Goal: Task Accomplishment & Management: Use online tool/utility

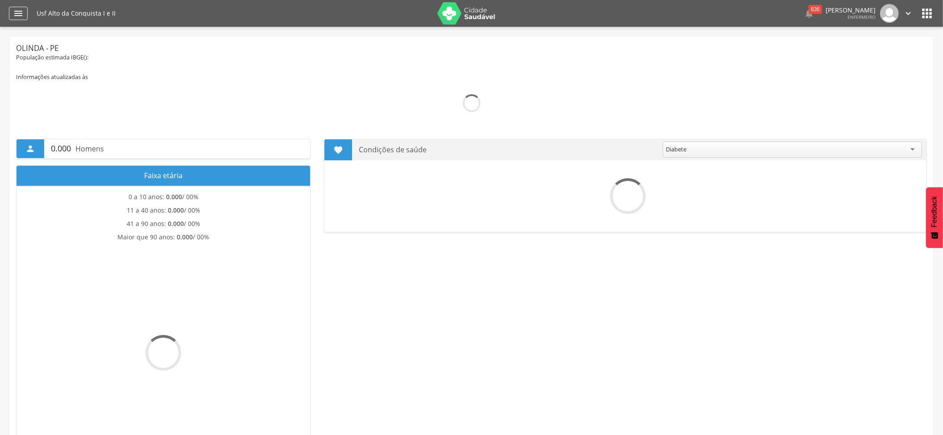
click at [13, 9] on icon "" at bounding box center [18, 13] width 11 height 11
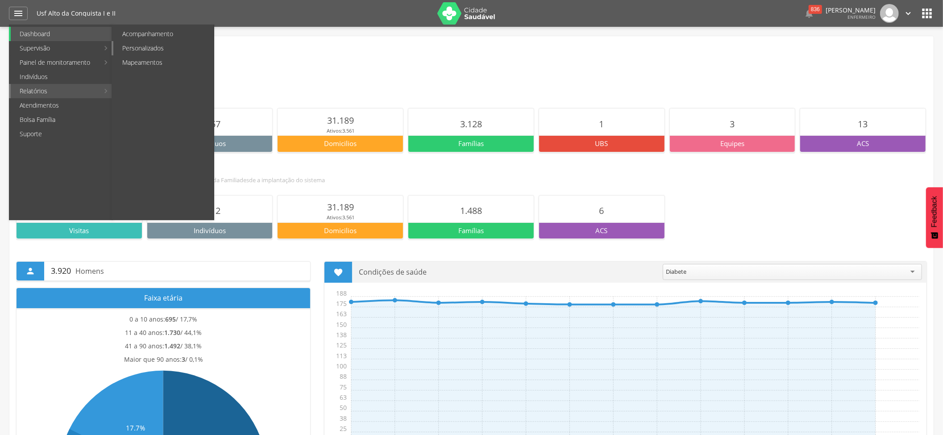
click at [135, 50] on link "Personalizados" at bounding box center [163, 48] width 100 height 14
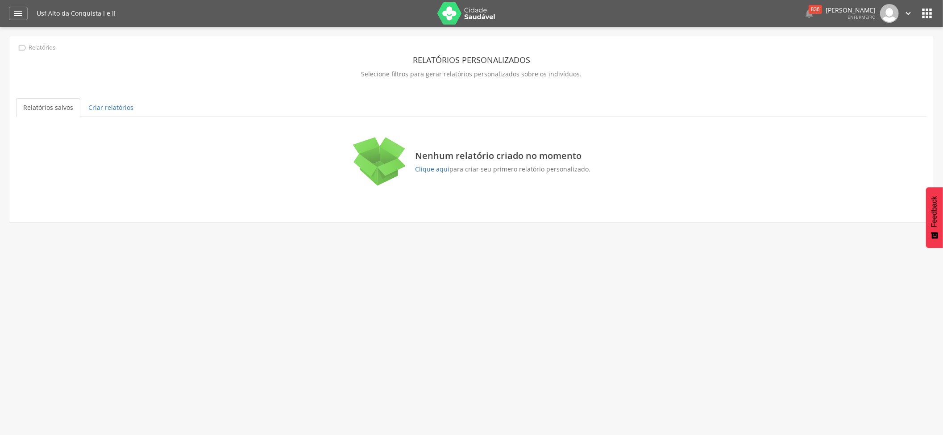
click at [420, 163] on div "Nenhum relatório criado no momento Clique aqui para criar seu primero relatório…" at bounding box center [502, 161] width 175 height 23
click at [422, 164] on div "Nenhum relatório criado no momento Clique aqui para criar seu primero relatório…" at bounding box center [502, 161] width 175 height 23
click at [426, 167] on link "Clique aqui" at bounding box center [432, 169] width 34 height 8
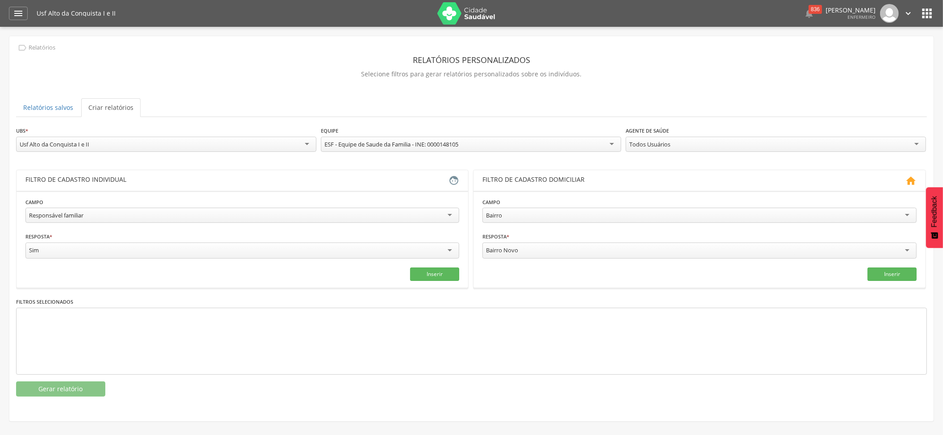
click at [85, 225] on div "Responsável familiar Responsável familiar Relação de parentesco com o responsáv…" at bounding box center [242, 216] width 434 height 17
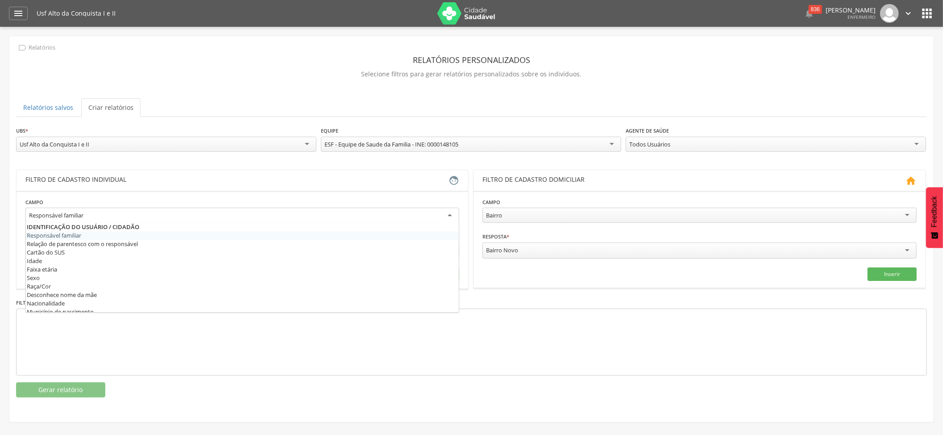
click at [85, 222] on div "Responsável familiar" at bounding box center [242, 216] width 434 height 16
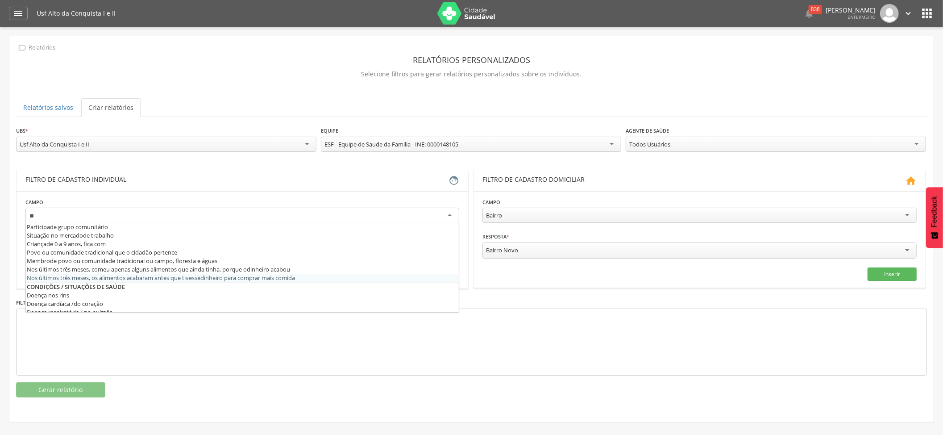
scroll to position [22, 0]
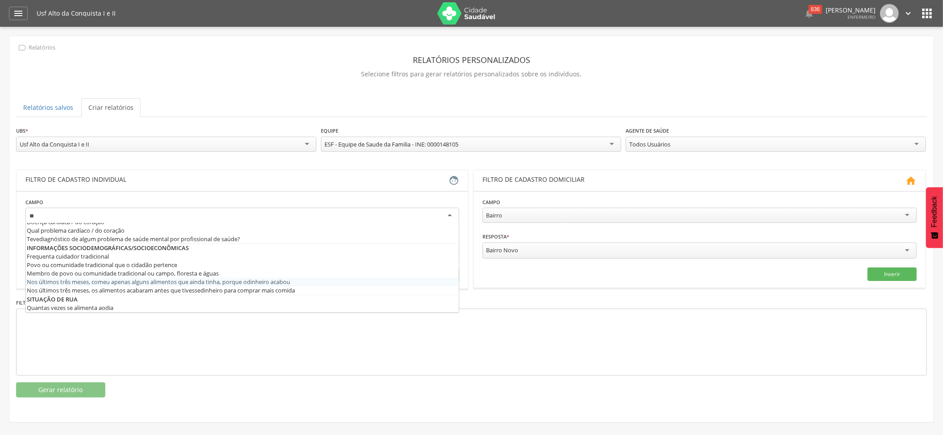
type input "***"
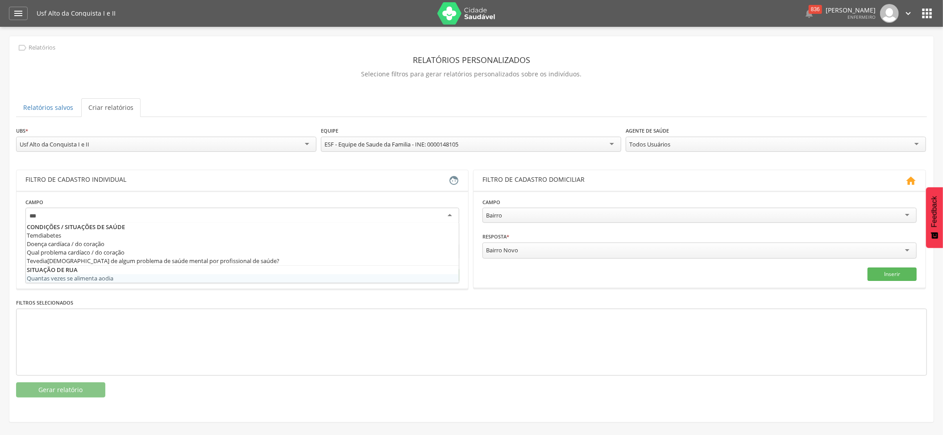
scroll to position [0, 0]
